Goal: Information Seeking & Learning: Learn about a topic

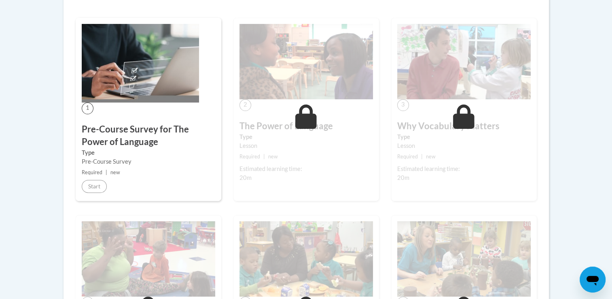
scroll to position [223, 0]
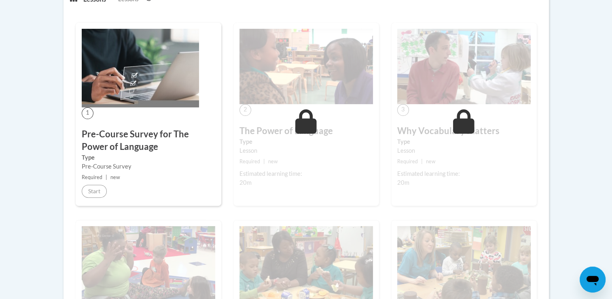
click at [153, 123] on div "1 Pre-Course Survey for The Power of Language Type Pre-Course Survey Required |…" at bounding box center [149, 114] width 146 height 183
drag, startPoint x: 153, startPoint y: 123, endPoint x: 175, endPoint y: 153, distance: 38.0
click at [175, 153] on label "Type" at bounding box center [148, 157] width 133 height 9
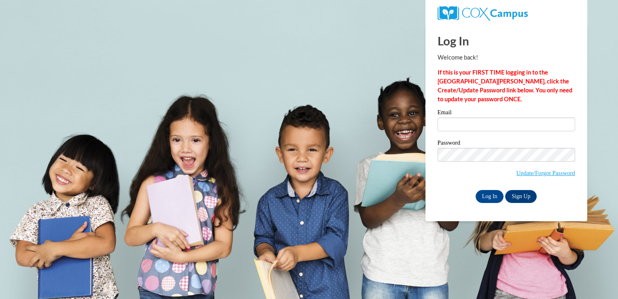
click at [461, 116] on label "Email" at bounding box center [507, 113] width 138 height 8
click at [461, 117] on input "Email" at bounding box center [507, 124] width 138 height 14
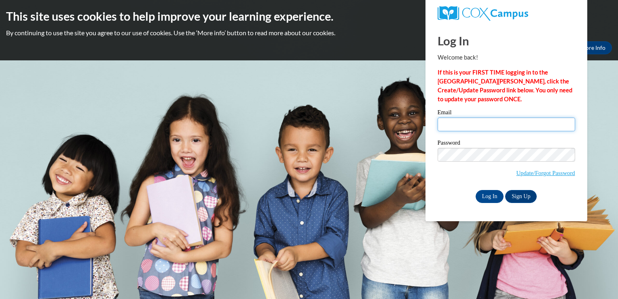
type input "lindsey.potter17@yahoo.com"
click at [462, 126] on input "lindsey.potter17@yahoo.com" at bounding box center [507, 124] width 138 height 14
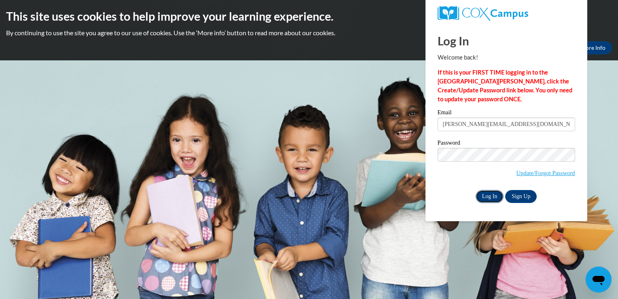
click at [481, 197] on input "Log In" at bounding box center [490, 196] width 28 height 13
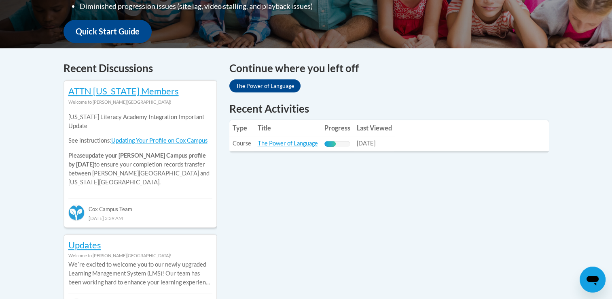
scroll to position [298, 0]
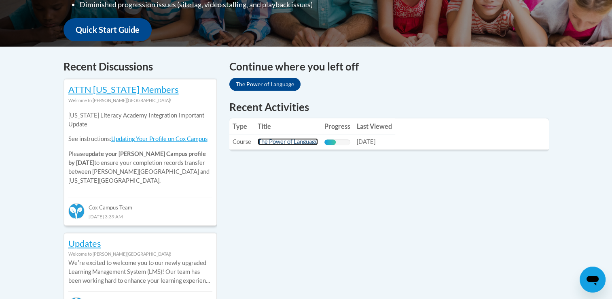
click at [278, 141] on link "The Power of Language" at bounding box center [288, 141] width 60 height 7
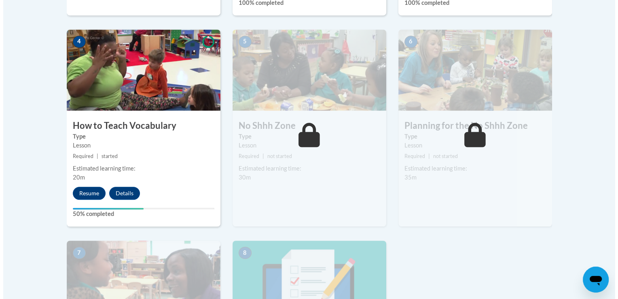
scroll to position [498, 0]
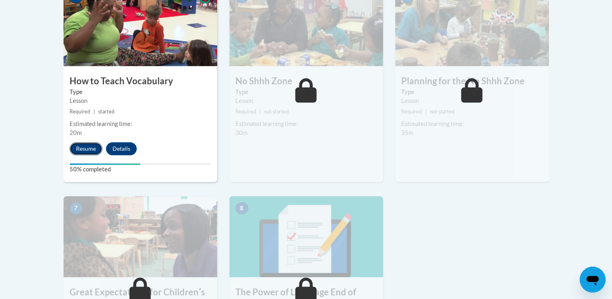
click at [79, 151] on button "Resume" at bounding box center [86, 148] width 33 height 13
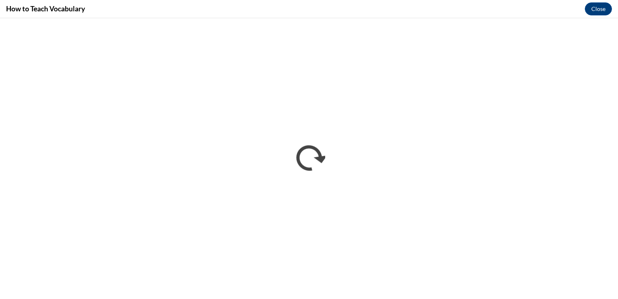
scroll to position [0, 0]
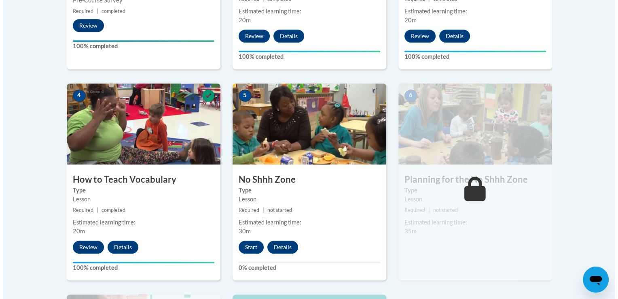
scroll to position [432, 0]
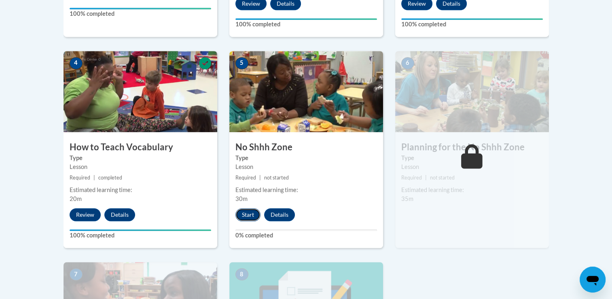
click at [247, 214] on button "Start" at bounding box center [247, 214] width 25 height 13
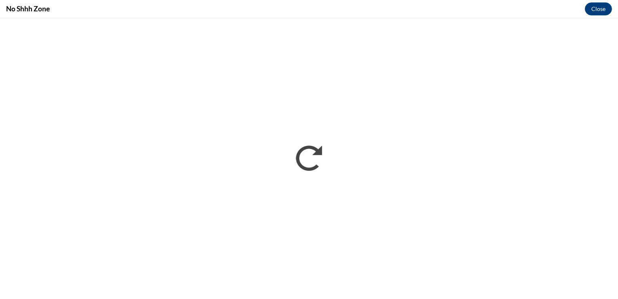
scroll to position [0, 0]
